Goal: Find contact information: Find contact information

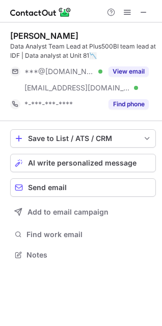
scroll to position [247, 162]
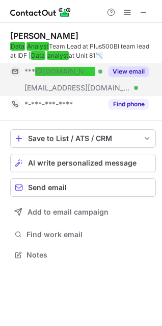
click at [52, 72] on em "@[DOMAIN_NAME]" at bounding box center [69, 71] width 68 height 10
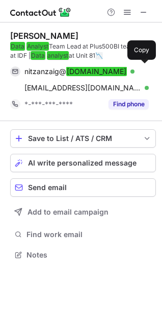
click at [52, 72] on span "nitzanzaig@ gmail.com" at bounding box center [76, 71] width 103 height 9
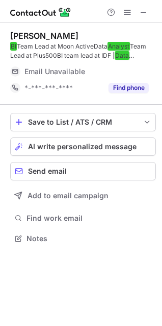
scroll to position [5, 5]
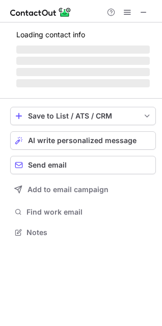
scroll to position [239, 162]
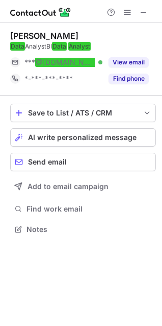
drag, startPoint x: 145, startPoint y: 9, endPoint x: 102, endPoint y: 38, distance: 51.4
click at [144, 8] on span at bounding box center [144, 12] width 8 height 8
